Goal: Task Accomplishment & Management: Use online tool/utility

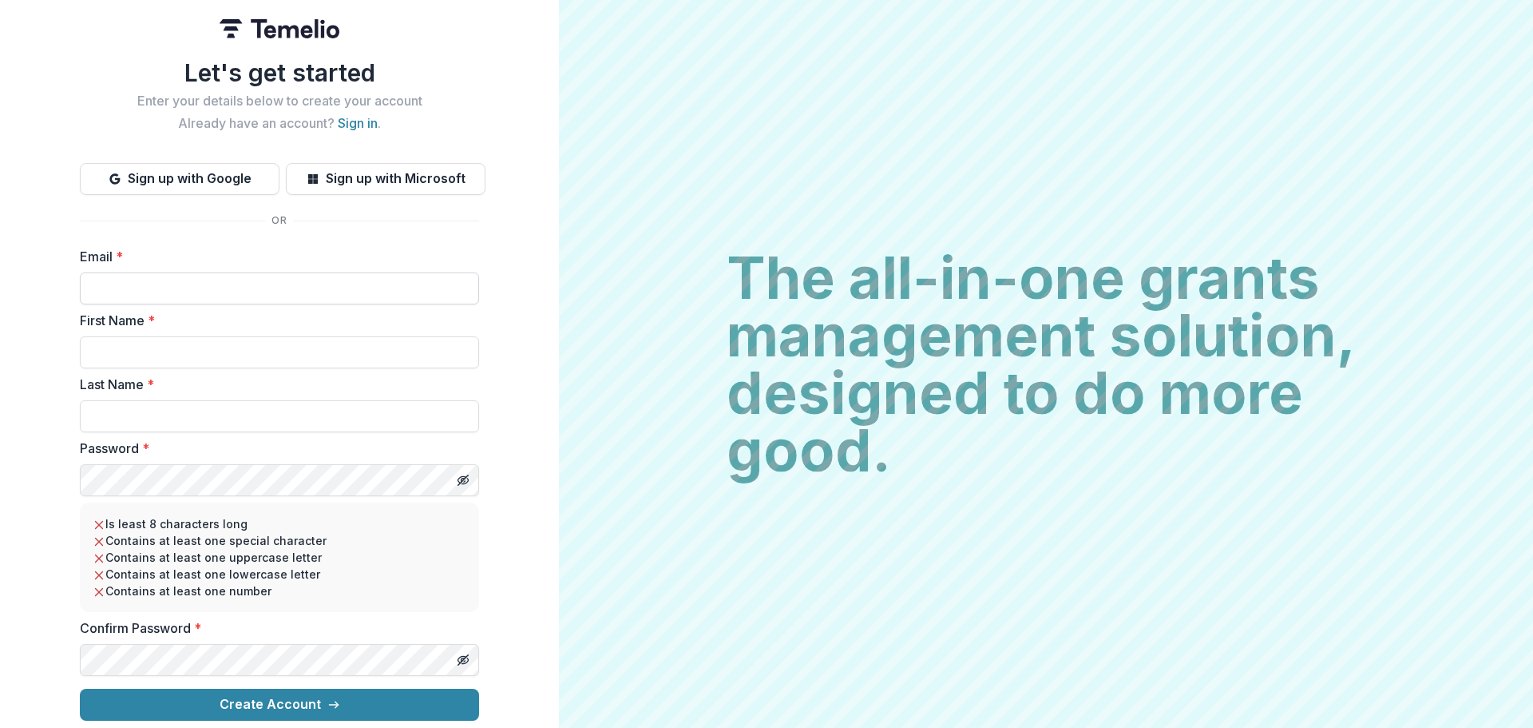
click at [137, 281] on input "Email *" at bounding box center [279, 288] width 399 height 32
click at [567, 235] on div "The all-in-one grants management solution, designed to do more good. The all-in…" at bounding box center [1046, 364] width 974 height 728
click at [357, 116] on link "Sign in" at bounding box center [358, 123] width 40 height 16
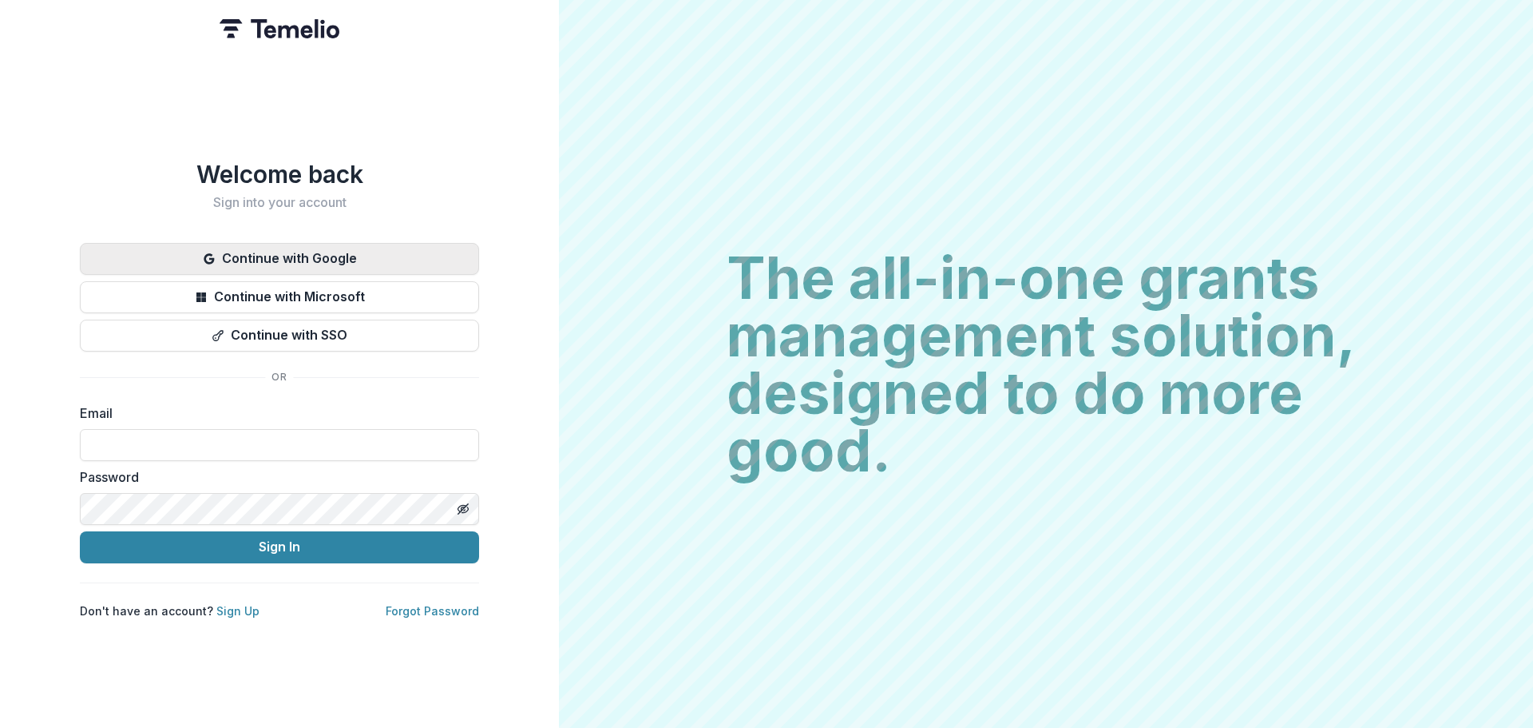
click at [339, 247] on button "Continue with Google" at bounding box center [279, 259] width 399 height 32
